Goal: Information Seeking & Learning: Learn about a topic

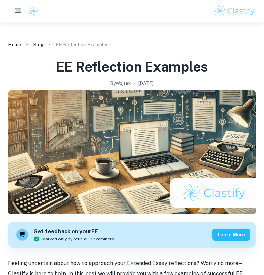
click at [21, 10] on icon "button" at bounding box center [18, 11] width 8 height 8
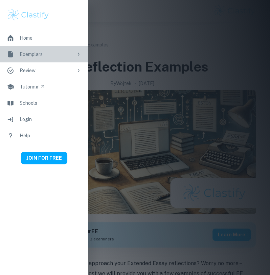
click at [36, 55] on div "Exemplars" at bounding box center [47, 53] width 54 height 7
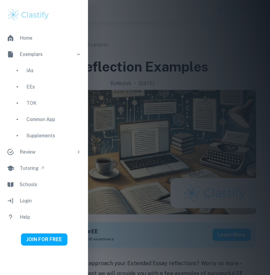
click at [34, 101] on div "TOK" at bounding box center [53, 102] width 55 height 7
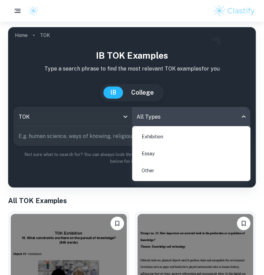
click at [139, 117] on body "We value your privacy We use cookies to enhance your browsing experience, serve…" at bounding box center [132, 159] width 264 height 275
click at [158, 136] on li "Exhibition" at bounding box center [191, 137] width 113 height 16
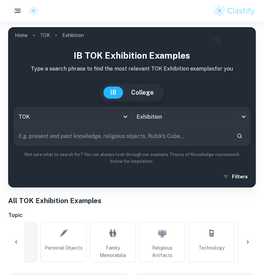
click at [119, 136] on input "text" at bounding box center [123, 135] width 218 height 19
